Goal: Find specific fact: Locate a discrete piece of known information

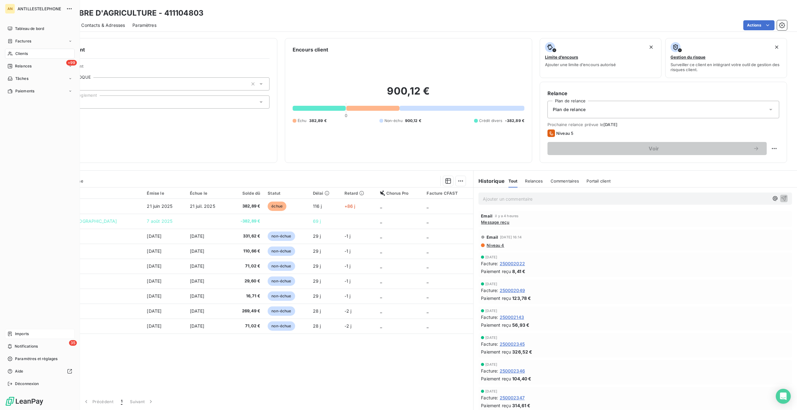
click at [13, 331] on div "Imports" at bounding box center [40, 334] width 70 height 10
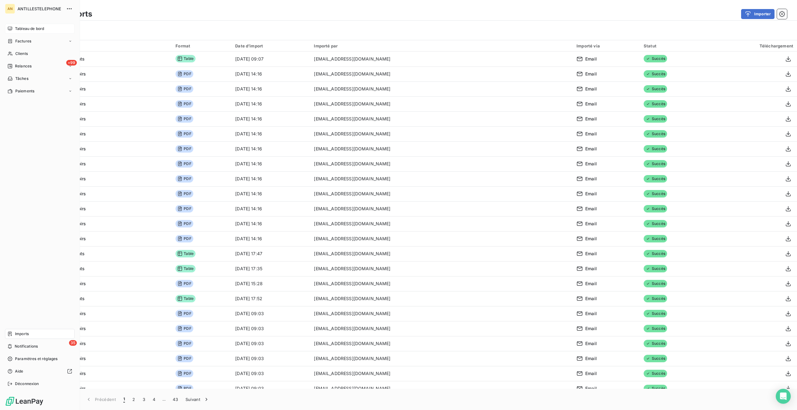
click at [18, 31] on span "Tableau de bord" at bounding box center [29, 29] width 29 height 6
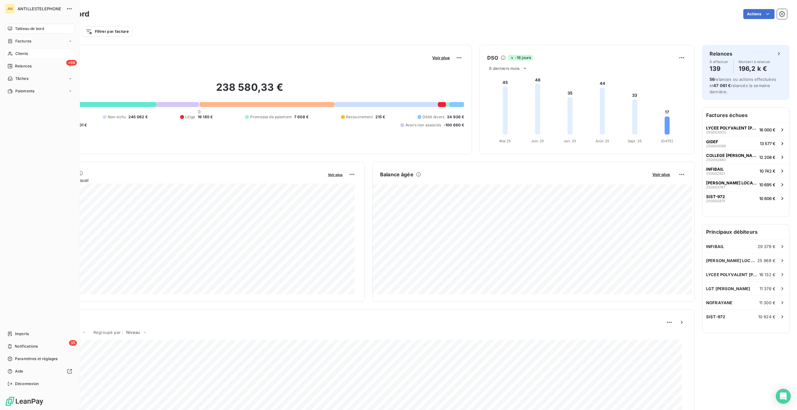
click at [11, 54] on icon at bounding box center [9, 53] width 5 height 5
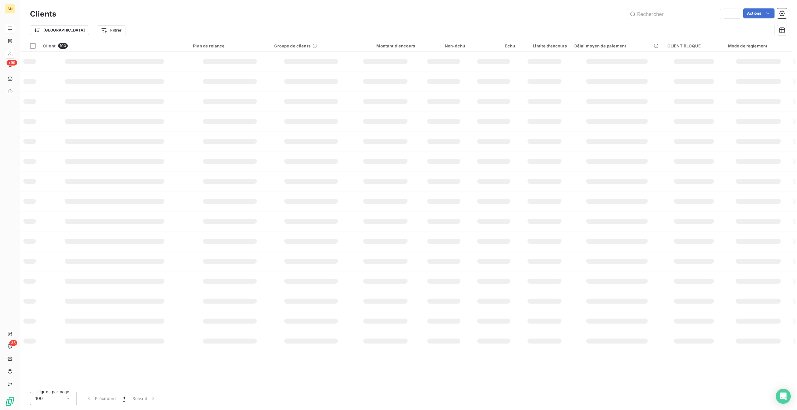
type input "chambre"
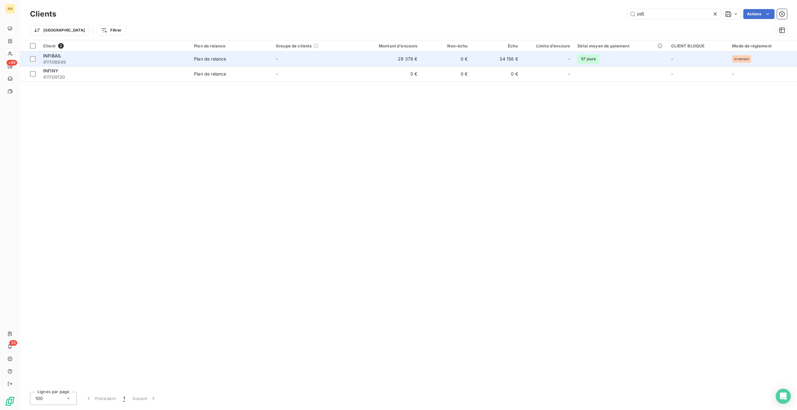
type input "infi"
click at [341, 57] on td "-" at bounding box center [313, 59] width 82 height 15
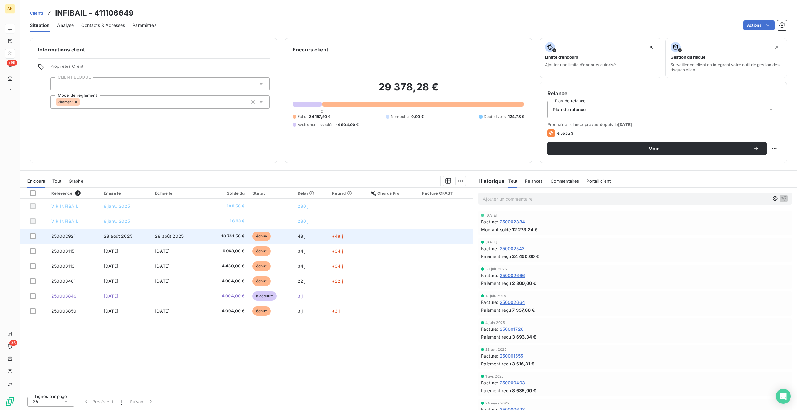
click at [234, 238] on span "10 741,50 €" at bounding box center [225, 236] width 38 height 6
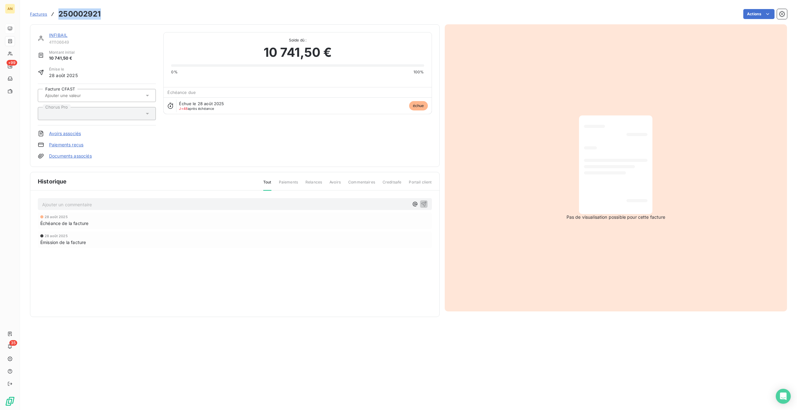
drag, startPoint x: 60, startPoint y: 12, endPoint x: 102, endPoint y: 12, distance: 42.2
click at [102, 12] on div "Factures 250002921 Actions" at bounding box center [408, 13] width 757 height 13
drag, startPoint x: 102, startPoint y: 12, endPoint x: 79, endPoint y: 12, distance: 23.1
copy h3 "250002921"
